Goal: Information Seeking & Learning: Understand process/instructions

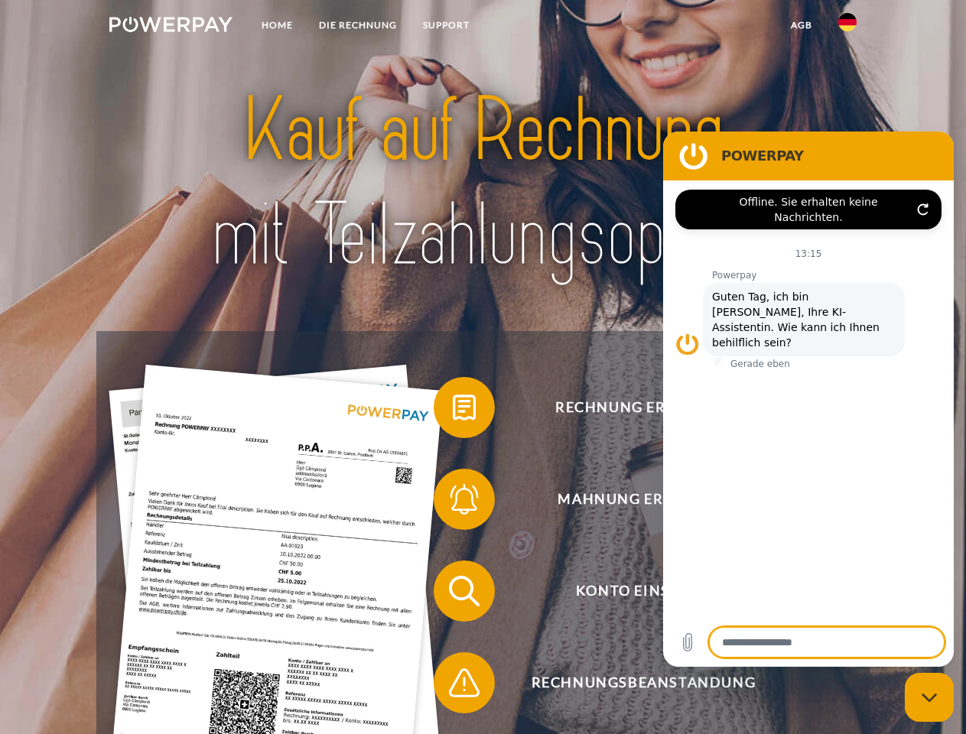
click at [171, 27] on img at bounding box center [170, 24] width 123 height 15
click at [847, 27] on img at bounding box center [847, 22] width 18 height 18
click at [801, 25] on link "agb" at bounding box center [801, 25] width 47 height 28
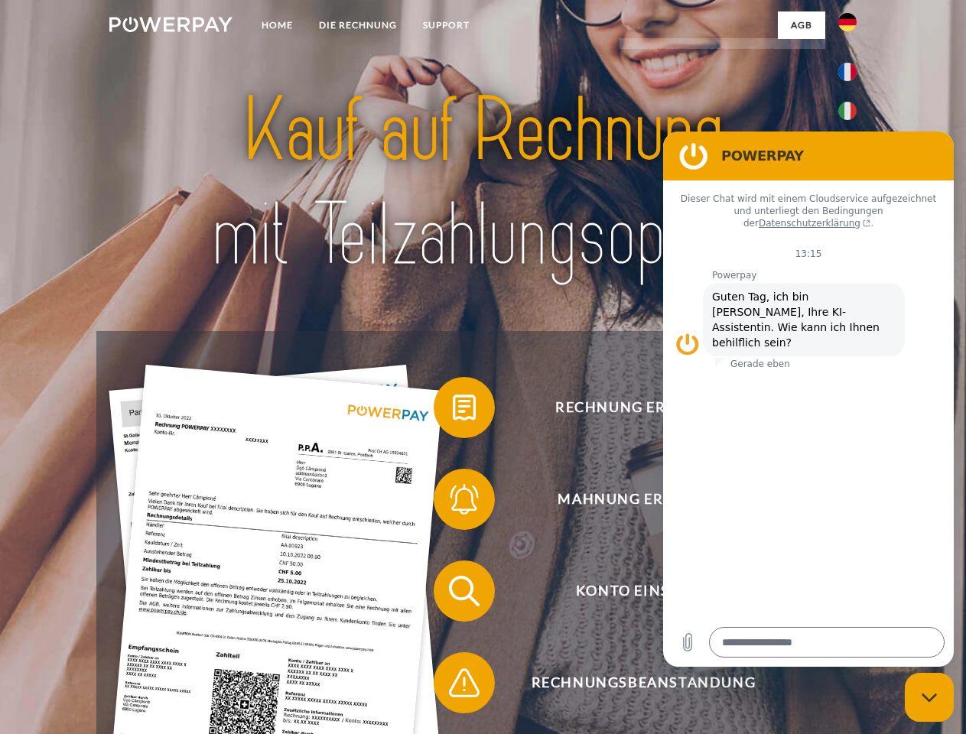
click at [453, 411] on span at bounding box center [441, 407] width 76 height 76
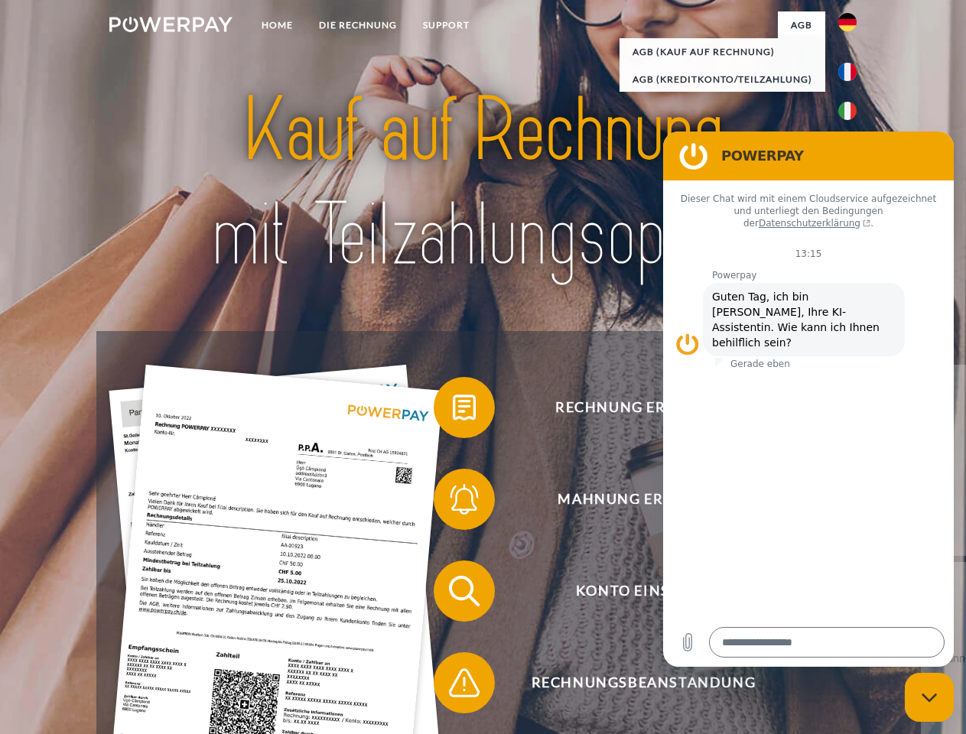
click at [453, 502] on span at bounding box center [441, 499] width 76 height 76
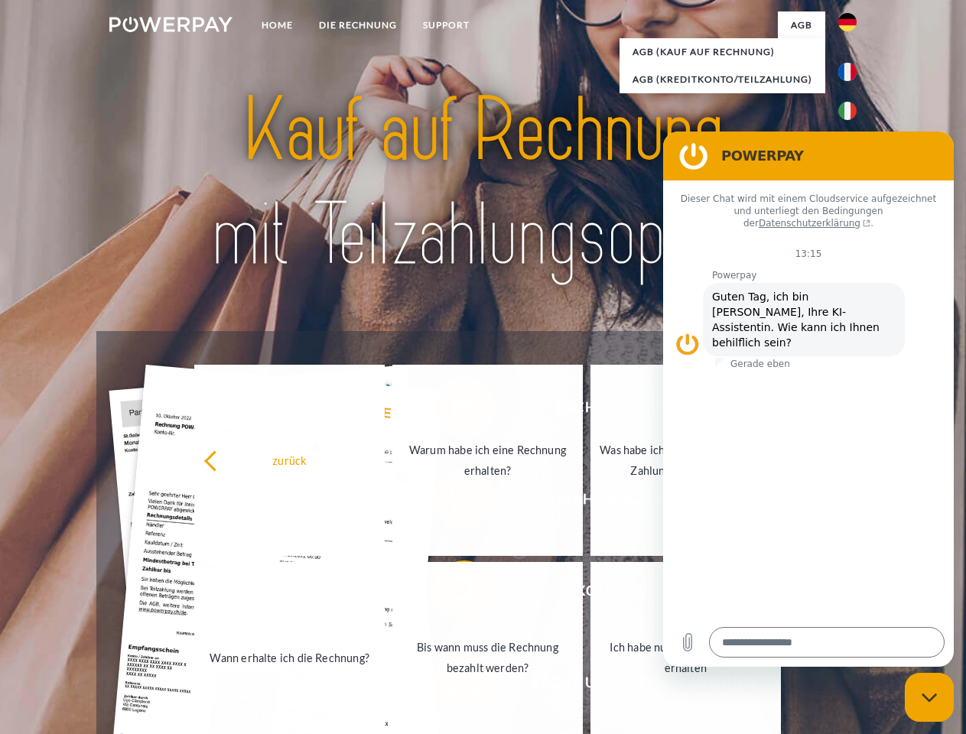
click at [453, 594] on link "Bis wann muss die Rechnung bezahlt werden?" at bounding box center [487, 657] width 190 height 191
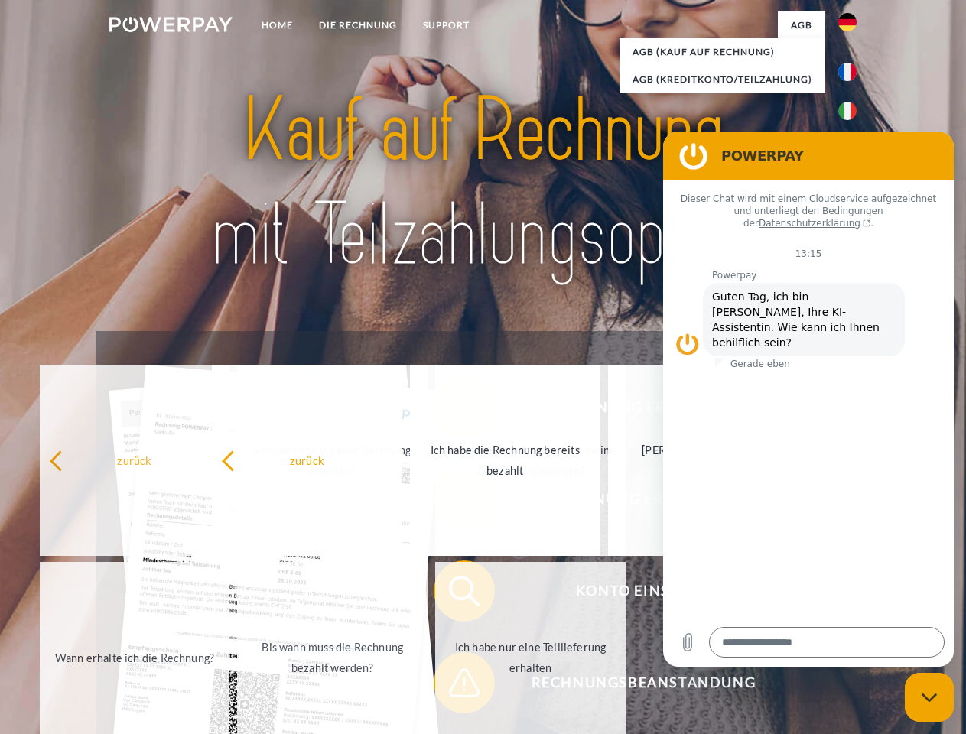
click at [453, 686] on span at bounding box center [441, 683] width 76 height 76
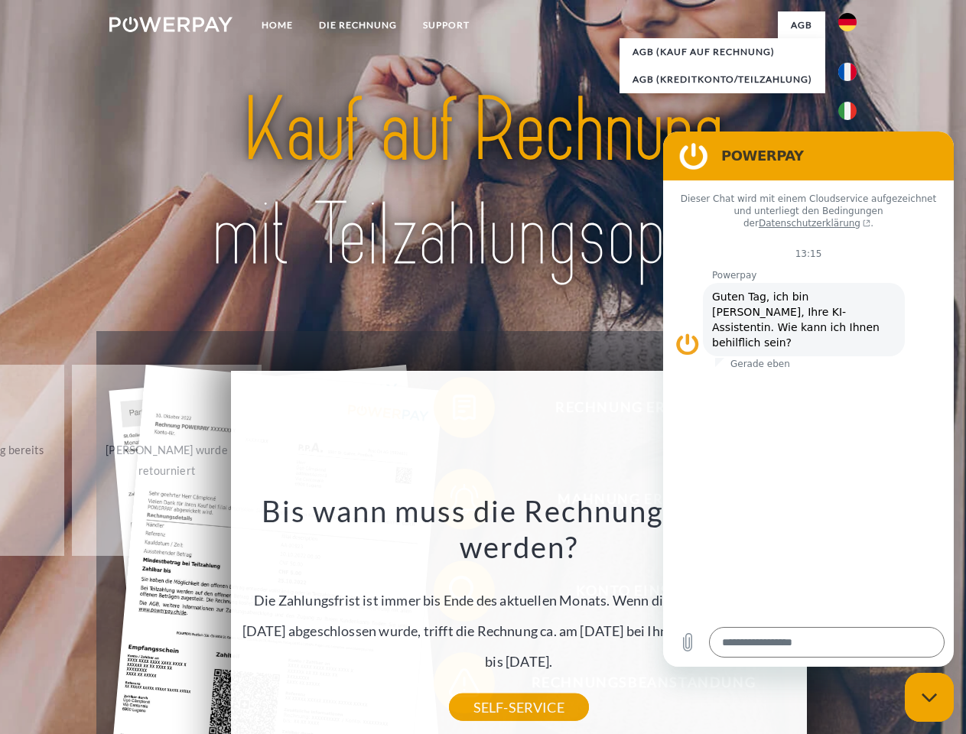
click at [929, 697] on icon "Messaging-Fenster schließen" at bounding box center [929, 698] width 16 height 10
type textarea "*"
